Goal: Transaction & Acquisition: Subscribe to service/newsletter

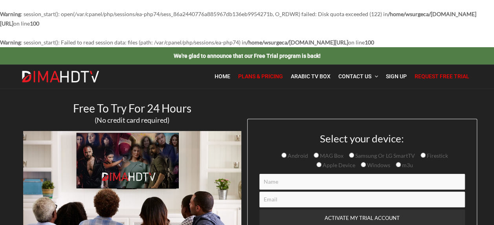
click at [272, 74] on span "Plans & Pricing" at bounding box center [260, 76] width 45 height 6
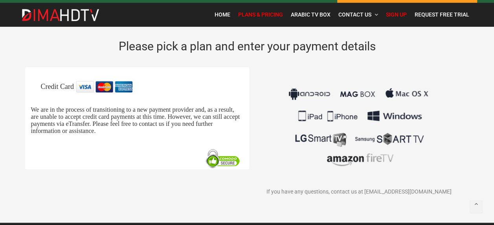
scroll to position [50, 0]
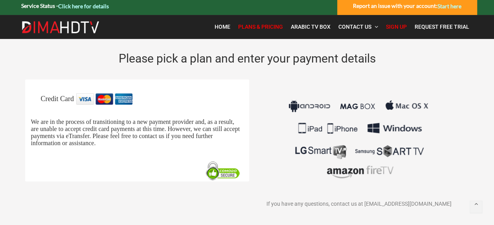
click at [319, 151] on img at bounding box center [359, 139] width 146 height 92
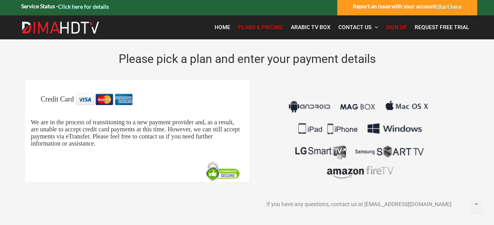
scroll to position [0, 0]
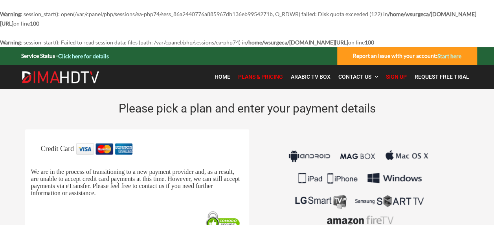
click at [265, 74] on span "Plans & Pricing" at bounding box center [260, 77] width 45 height 6
